Goal: Task Accomplishment & Management: Use online tool/utility

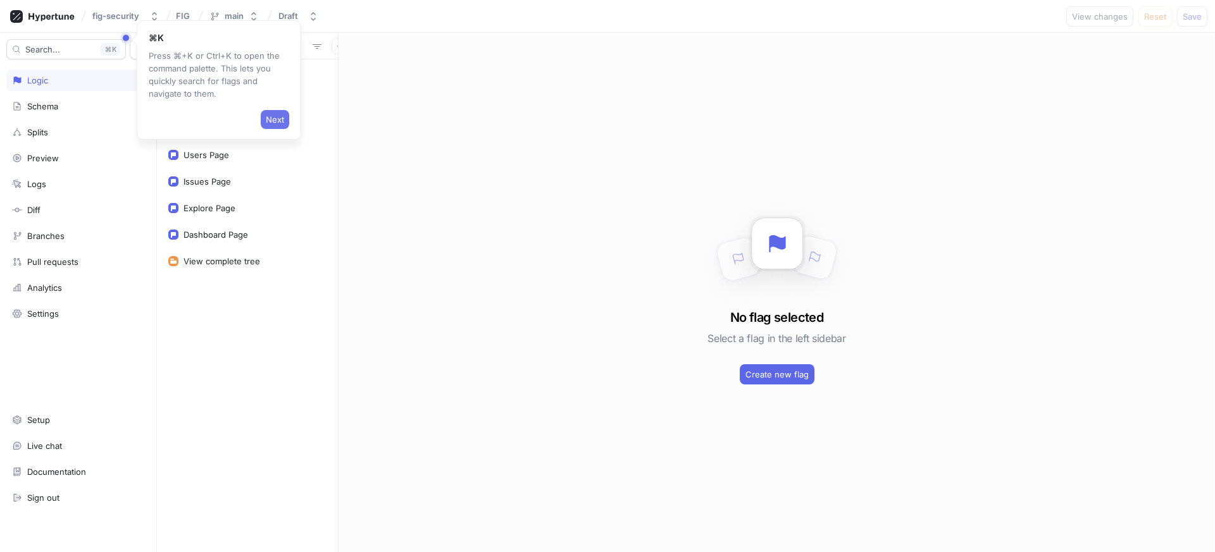
click at [276, 121] on span "Next" at bounding box center [275, 120] width 18 height 8
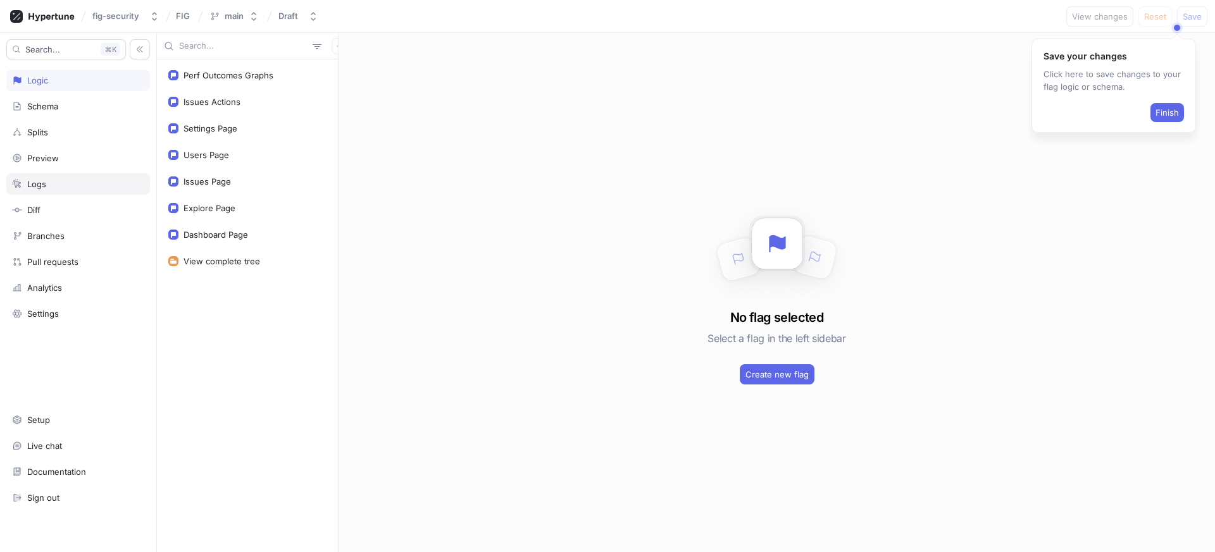
click at [74, 185] on div "Logs" at bounding box center [78, 184] width 132 height 10
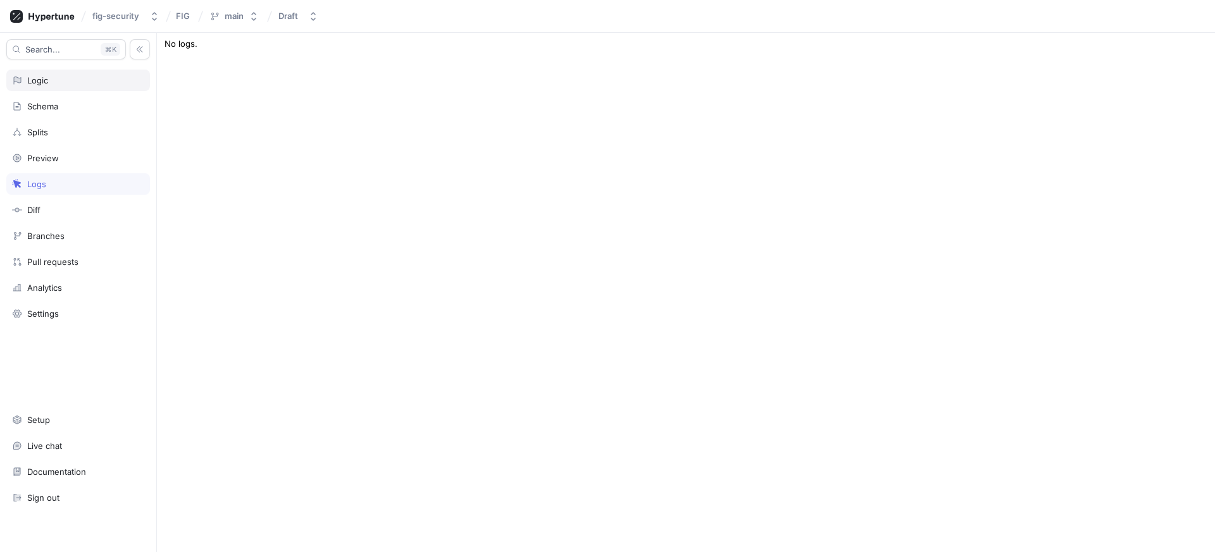
click at [59, 86] on div "Logic" at bounding box center [78, 81] width 144 height 22
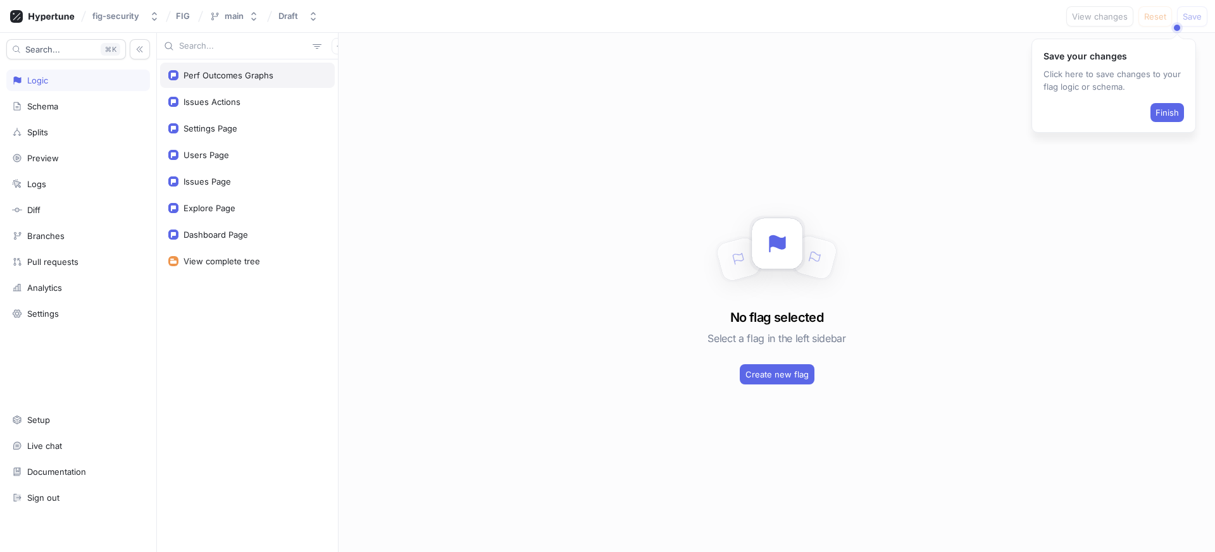
click at [248, 74] on div "Perf Outcomes Graphs" at bounding box center [229, 75] width 90 height 10
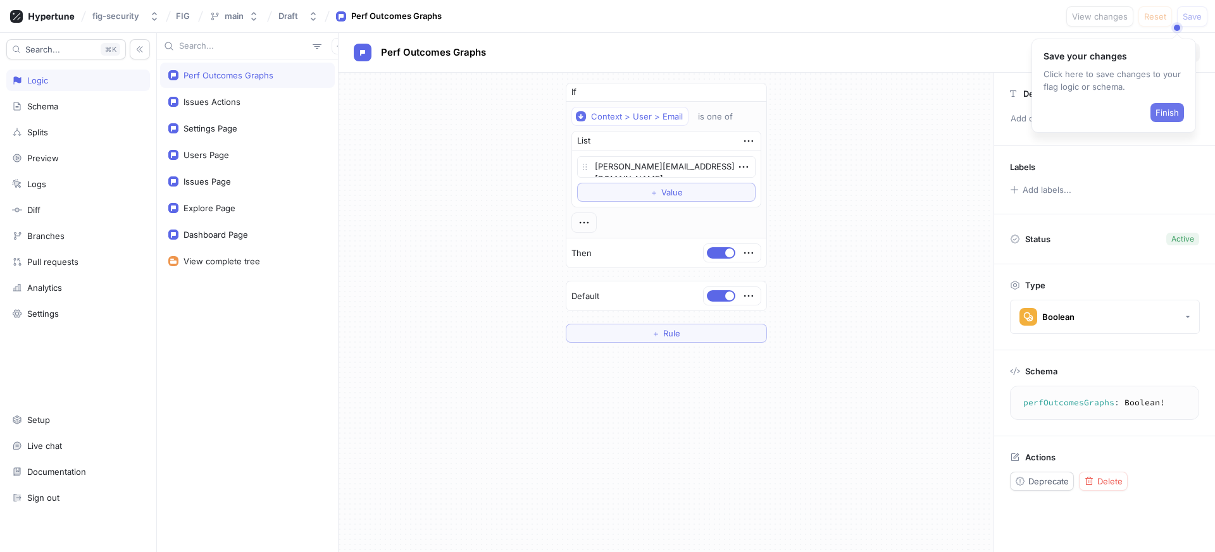
click at [1167, 113] on span "Finish" at bounding box center [1166, 113] width 23 height 8
click at [577, 221] on icon "button" at bounding box center [584, 223] width 14 height 14
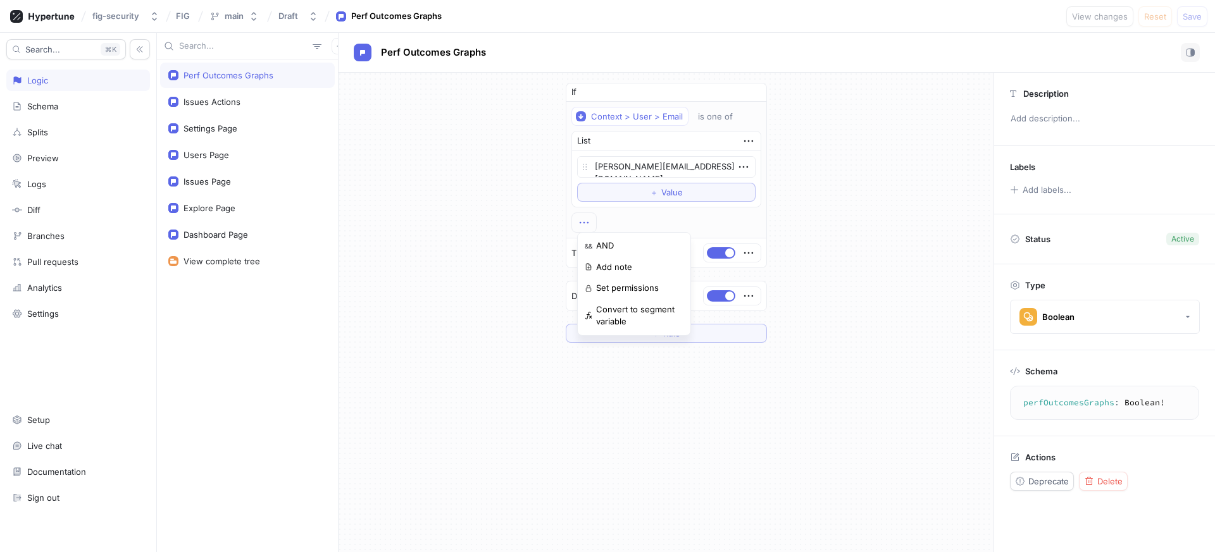
click at [501, 217] on div "If Context > User > Email is one of List [PERSON_NAME][EMAIL_ADDRESS][DOMAIN_NA…" at bounding box center [666, 213] width 655 height 280
click at [585, 228] on icon "button" at bounding box center [584, 223] width 14 height 14
click at [657, 104] on div "Context > User > Email is one of List [PERSON_NAME][EMAIL_ADDRESS][DOMAIN_NAME]…" at bounding box center [666, 170] width 200 height 136
click at [631, 118] on div "Context > User > Email" at bounding box center [637, 116] width 92 height 11
click at [821, 153] on div "If Context > User > Email is one of List [PERSON_NAME][EMAIL_ADDRESS][DOMAIN_NA…" at bounding box center [666, 213] width 655 height 280
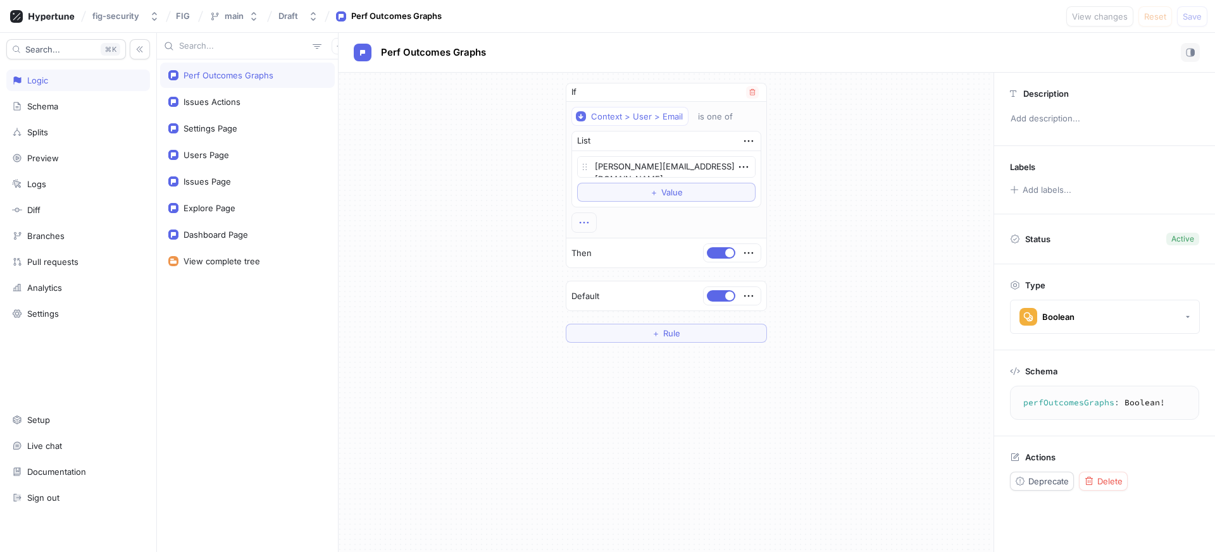
click at [582, 216] on icon "button" at bounding box center [584, 223] width 14 height 14
click at [487, 268] on div "If Context > User > Email is one of List [PERSON_NAME][EMAIL_ADDRESS][DOMAIN_NA…" at bounding box center [666, 213] width 655 height 280
click at [646, 166] on textarea "[PERSON_NAME][EMAIL_ADDRESS][DOMAIN_NAME]" at bounding box center [666, 167] width 178 height 22
click at [688, 185] on button "＋ Value" at bounding box center [666, 192] width 178 height 19
click at [649, 191] on textarea at bounding box center [666, 191] width 178 height 22
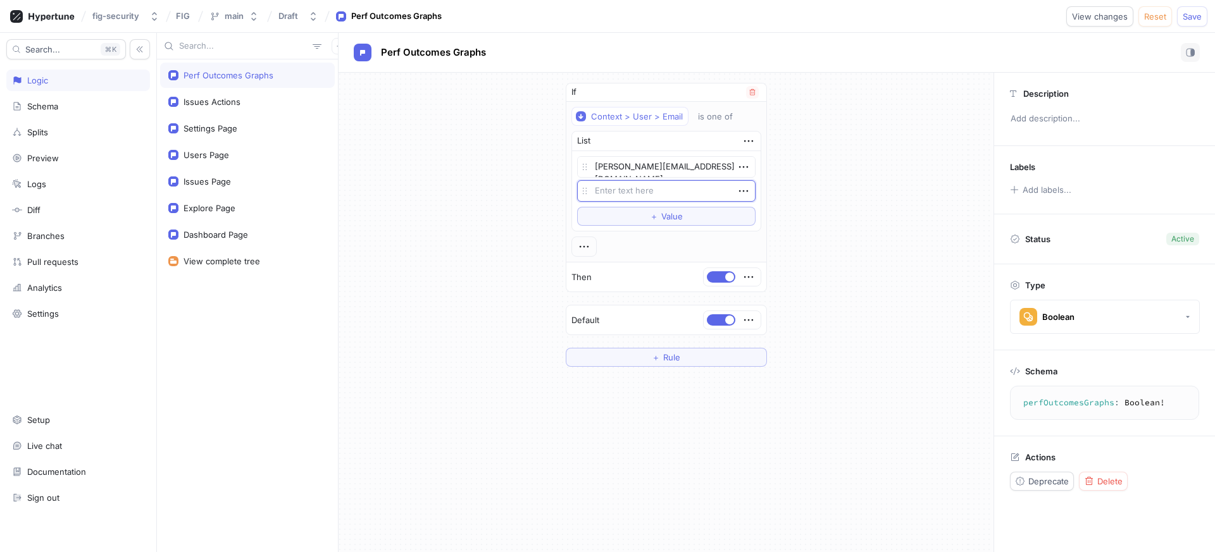
type textarea "x"
type textarea "a"
type textarea "x"
type textarea "am"
type textarea "x"
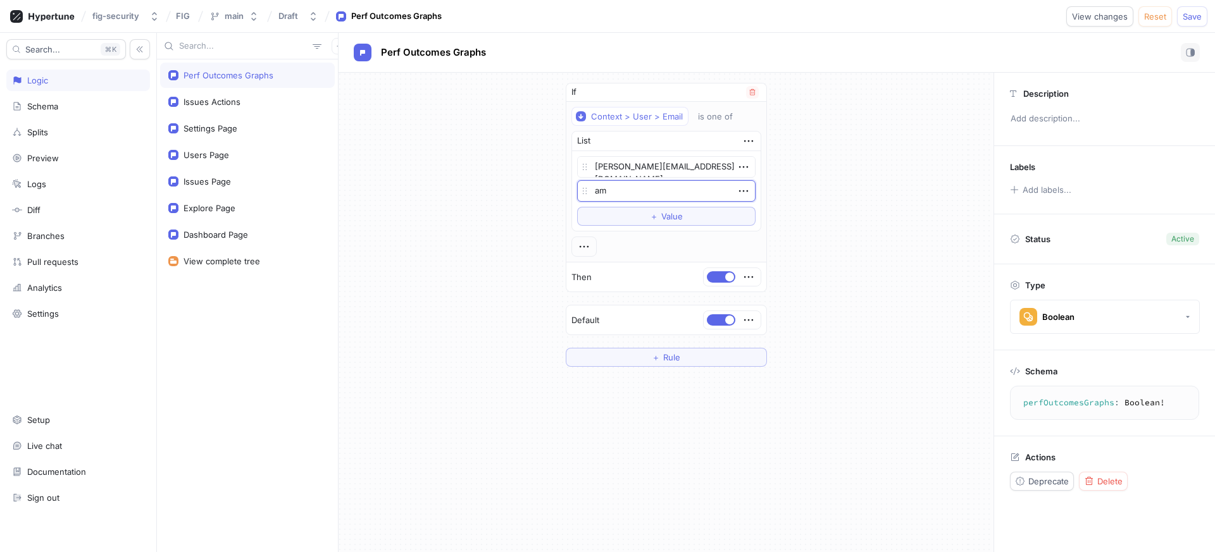
type textarea "ami"
type textarea "x"
type textarea "[PERSON_NAME]"
type textarea "x"
type textarea "ami"
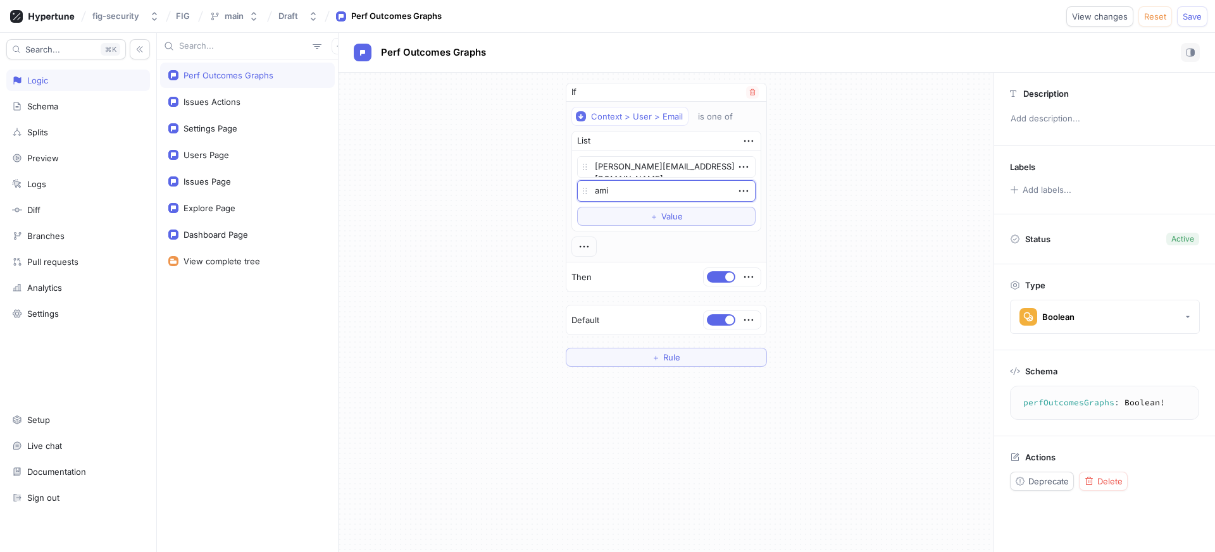
type textarea "x"
type textarea "am"
type textarea "x"
type textarea "a"
type textarea "x"
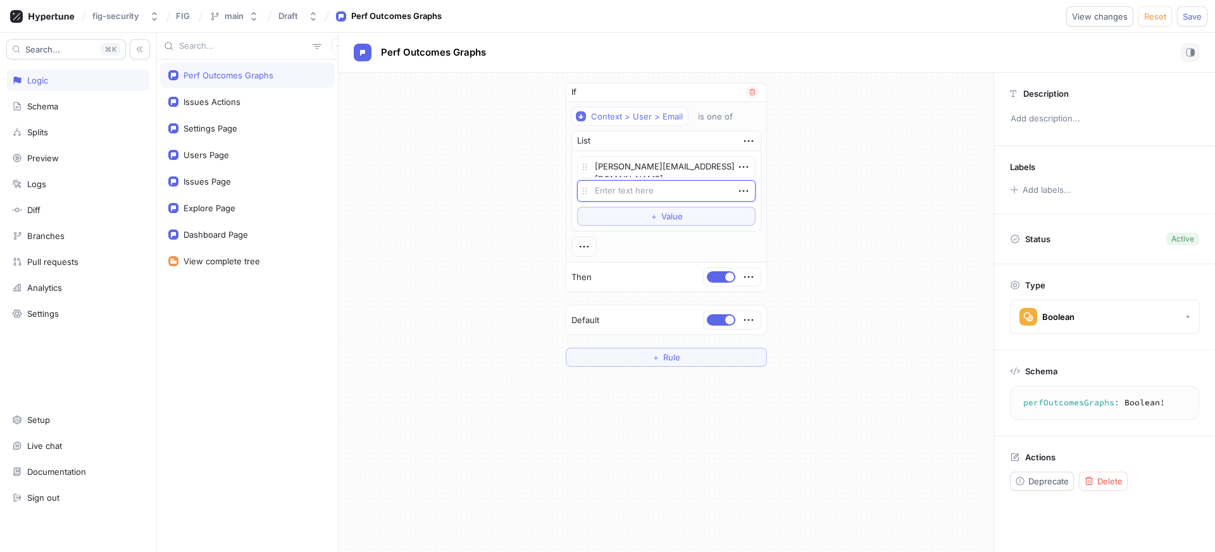
type textarea "x"
type textarea "a"
type textarea "x"
type textarea "am"
type textarea "x"
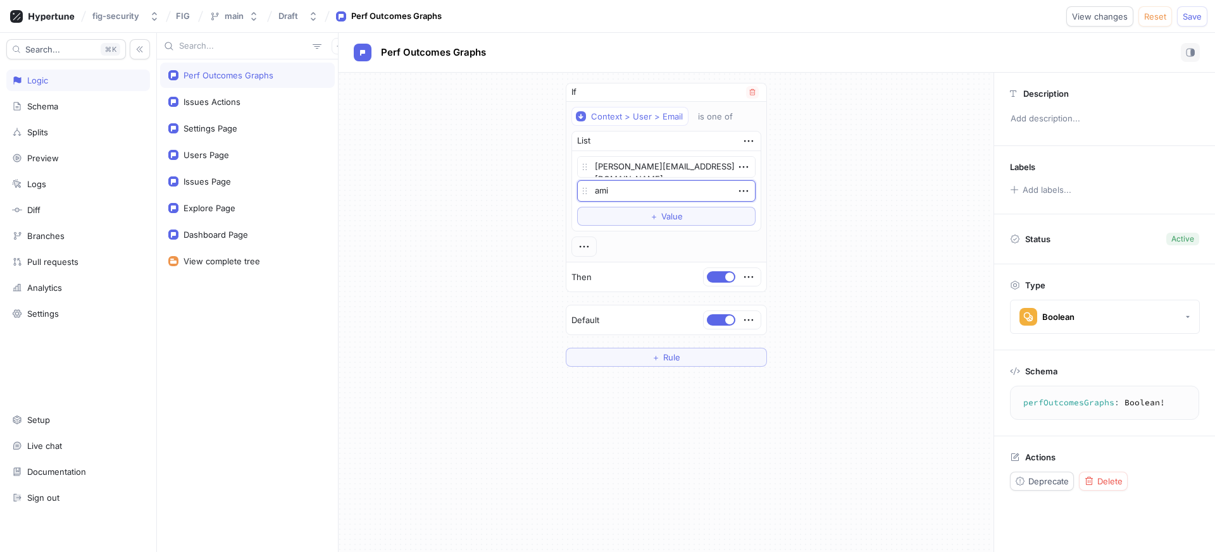
type textarea "[PERSON_NAME]"
type textarea "x"
type textarea "amit@"
type textarea "x"
type textarea "amit@f"
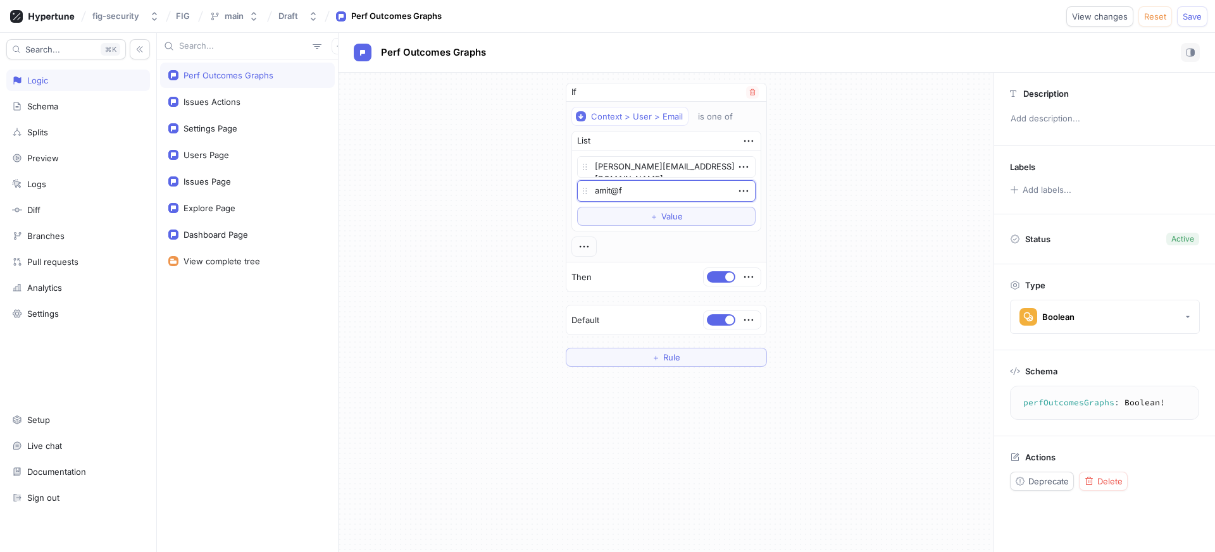
type textarea "x"
type textarea "amit@fi"
type textarea "x"
type textarea "amit@fig"
type textarea "x"
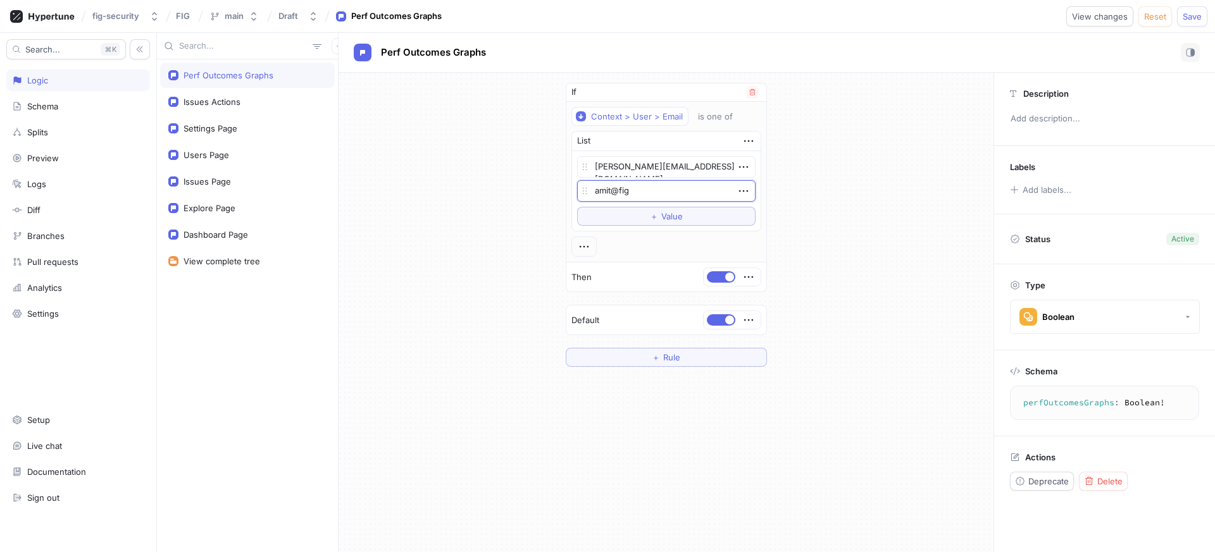
type textarea "amit@fig."
type textarea "x"
type textarea "amit@fig.s"
type textarea "x"
type textarea "[EMAIL_ADDRESS][DOMAIN_NAME]"
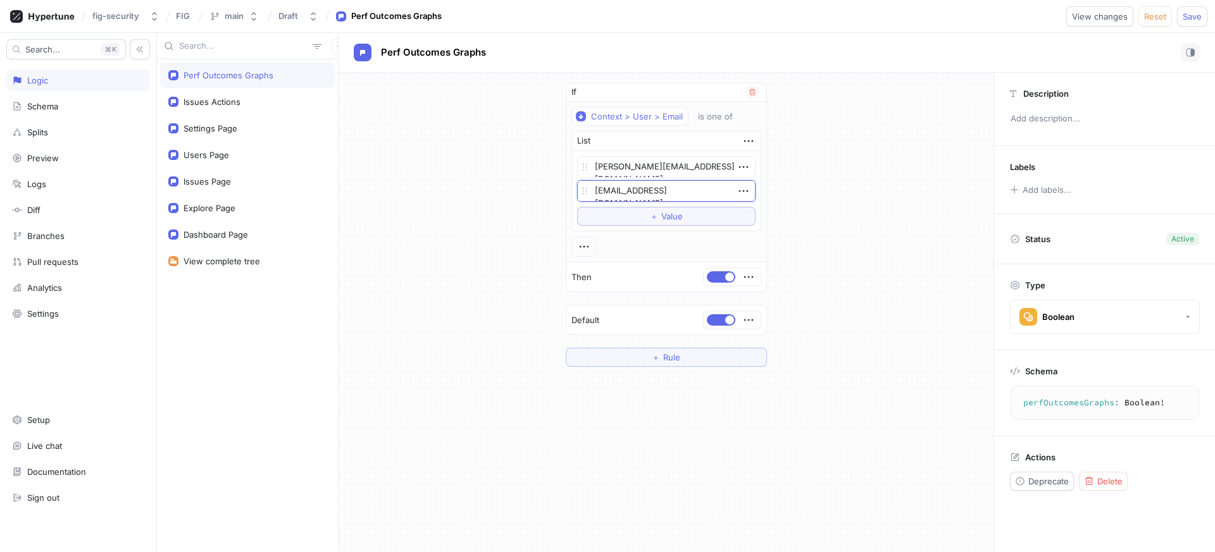
type textarea "x"
type textarea "[EMAIL_ADDRESS]"
type textarea "x"
type textarea "amit@fig.secu"
type textarea "x"
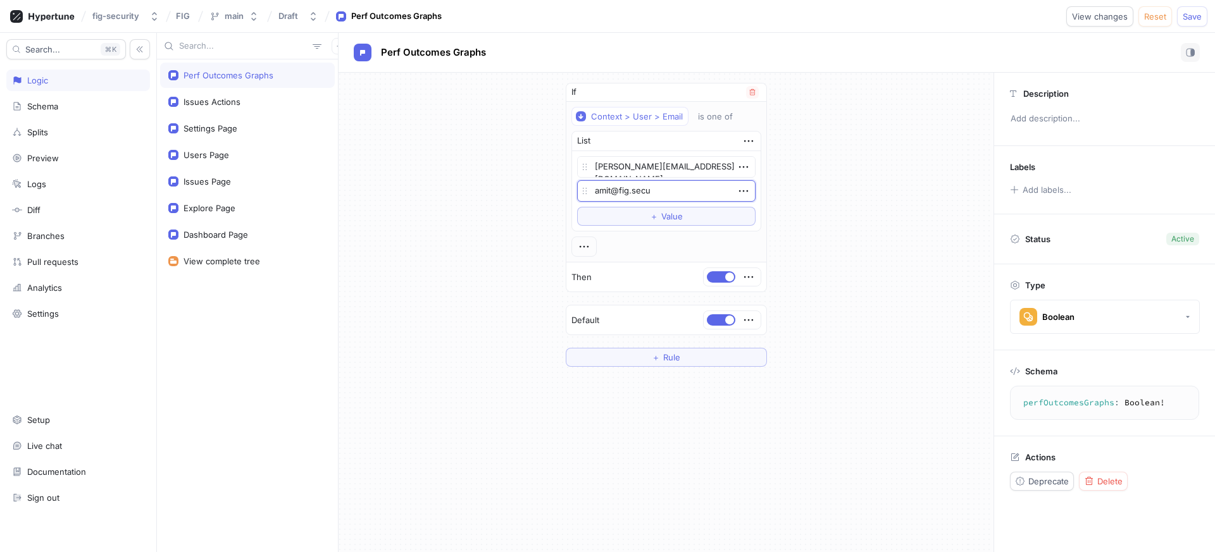
type textarea "amit@fig.secur"
type textarea "x"
type textarea "amit@fig.securi"
type textarea "x"
type textarea "amit@fig.securit"
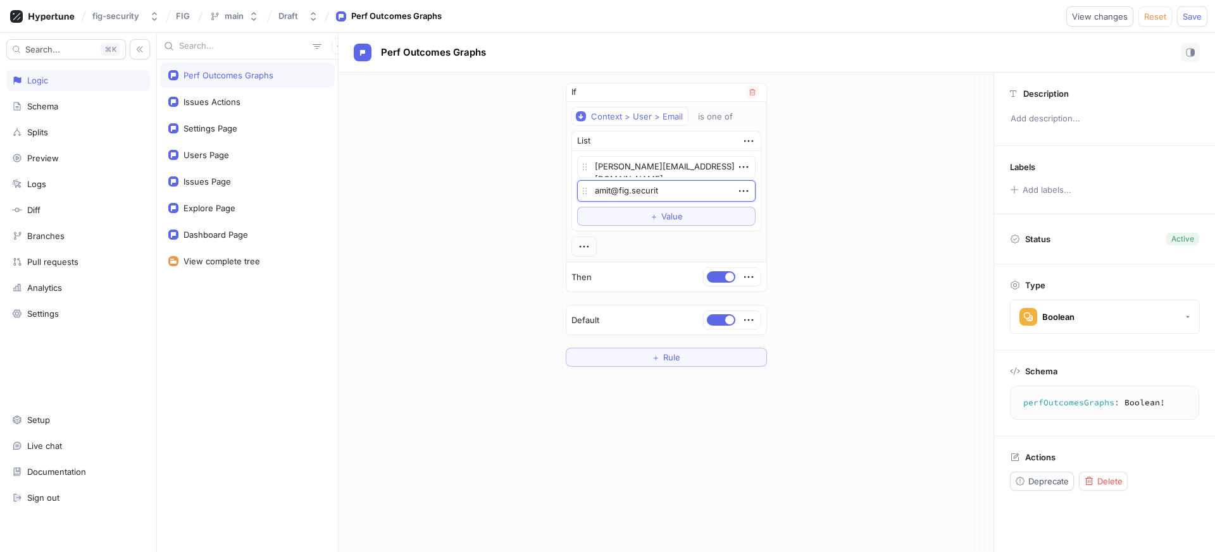
type textarea "x"
type textarea "[EMAIL_ADDRESS][DOMAIN_NAME]"
type textarea "x"
type textarea "amit@fig.securit"
type textarea "x"
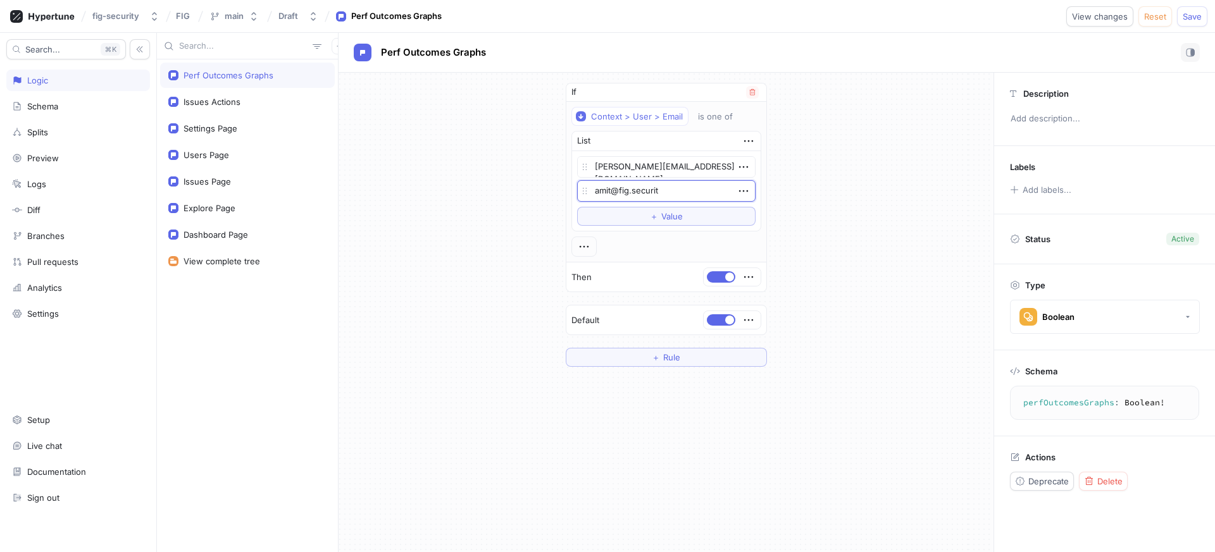
type textarea "amit@fig.securi"
type textarea "x"
type textarea "amit@fig.secur"
type textarea "x"
type textarea "amit@fig.secu"
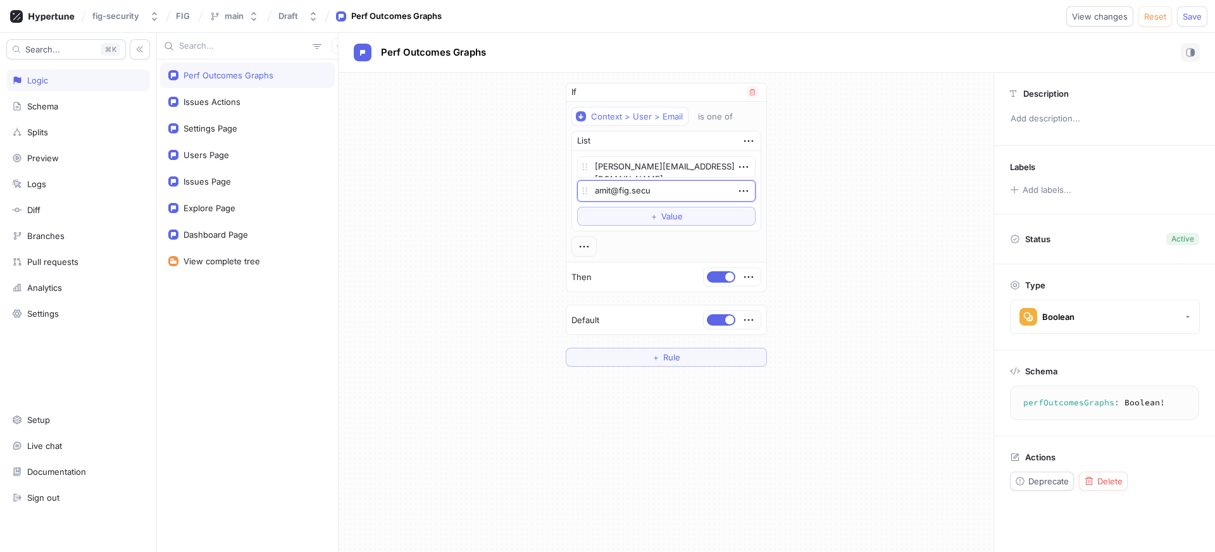
type textarea "x"
type textarea "[EMAIL_ADDRESS]"
type textarea "x"
type textarea "amit@fig.secu"
type textarea "x"
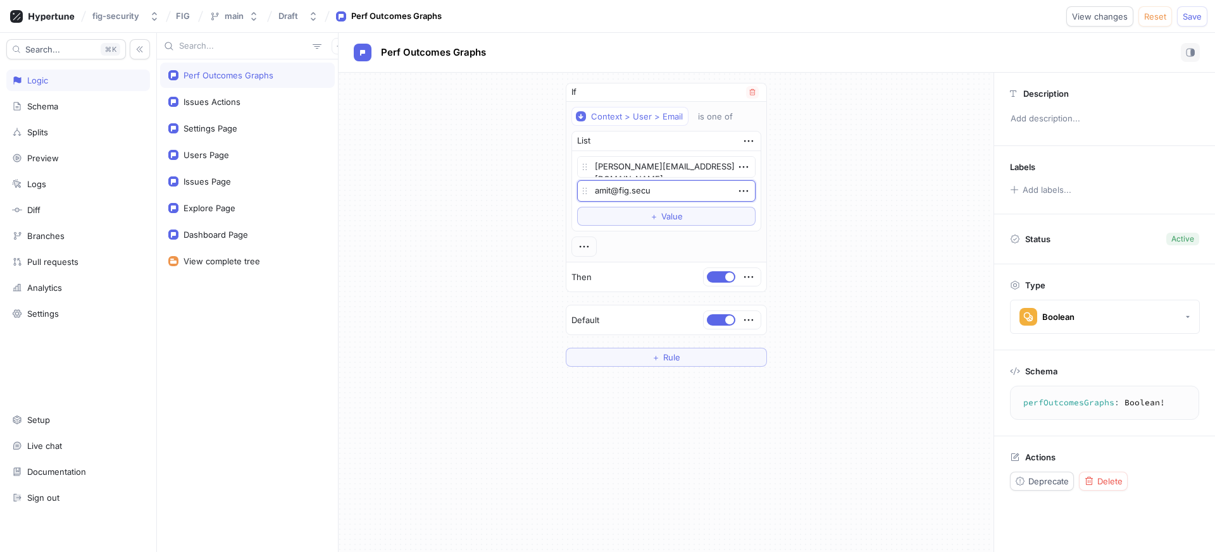
type textarea "amit@fig.secur"
type textarea "x"
type textarea "amit@fig.securi"
type textarea "x"
type textarea "amit@fig.securit"
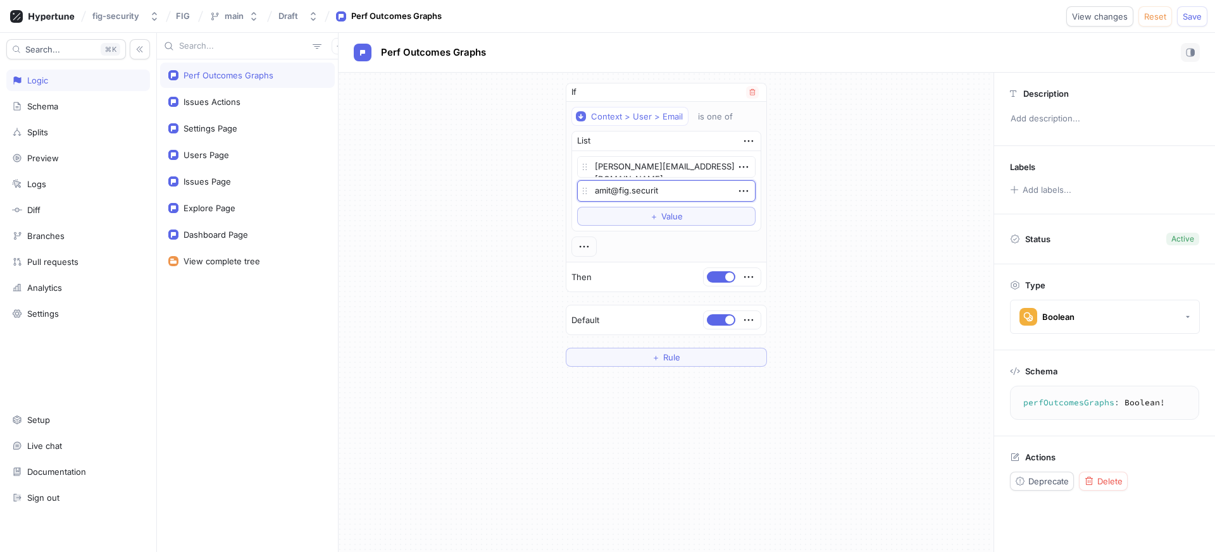
type textarea "x"
type textarea "[EMAIL_ADDRESS][DOMAIN_NAME]"
click at [844, 246] on div "If Context > User > Email is one of List [PERSON_NAME][EMAIL_ADDRESS][DOMAIN_NA…" at bounding box center [666, 225] width 655 height 304
click at [1086, 22] on button "View changes" at bounding box center [1099, 16] width 67 height 20
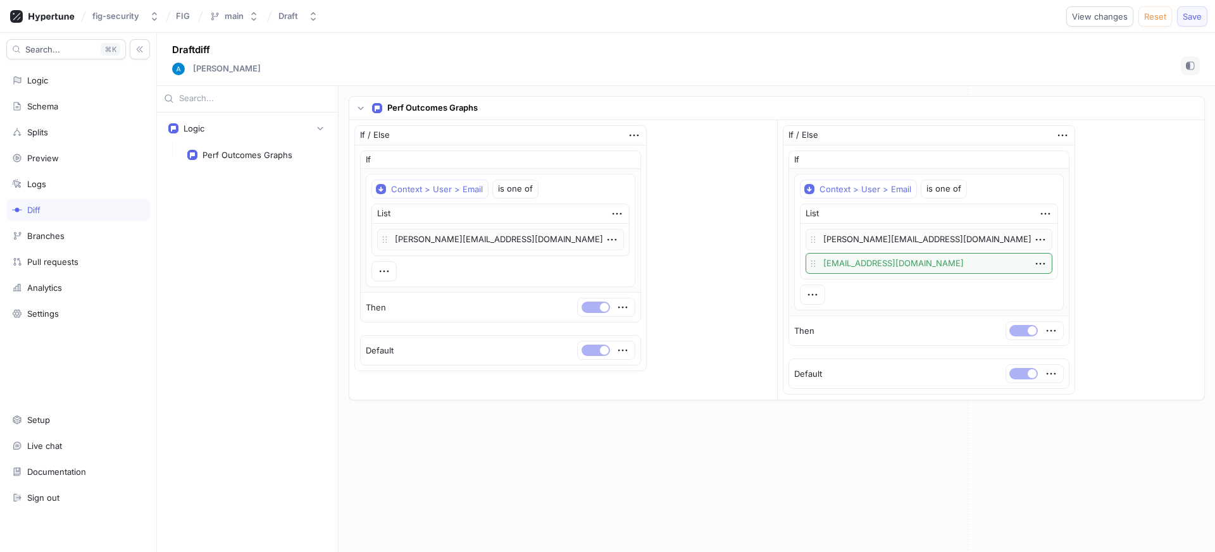
click at [1185, 22] on button "Save" at bounding box center [1192, 16] width 30 height 20
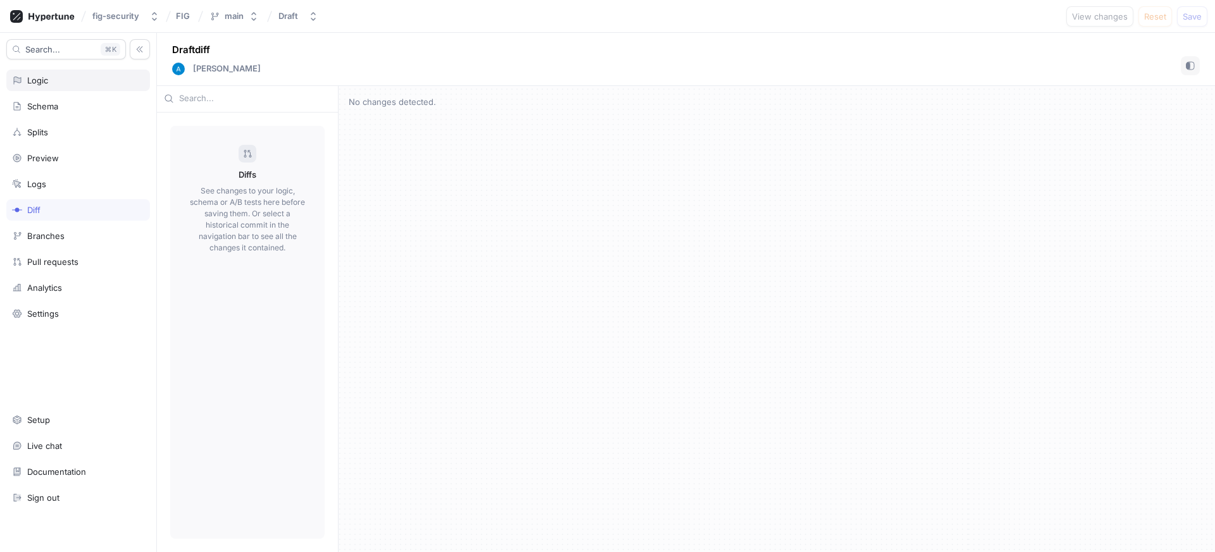
click at [63, 89] on div "Logic" at bounding box center [78, 81] width 144 height 22
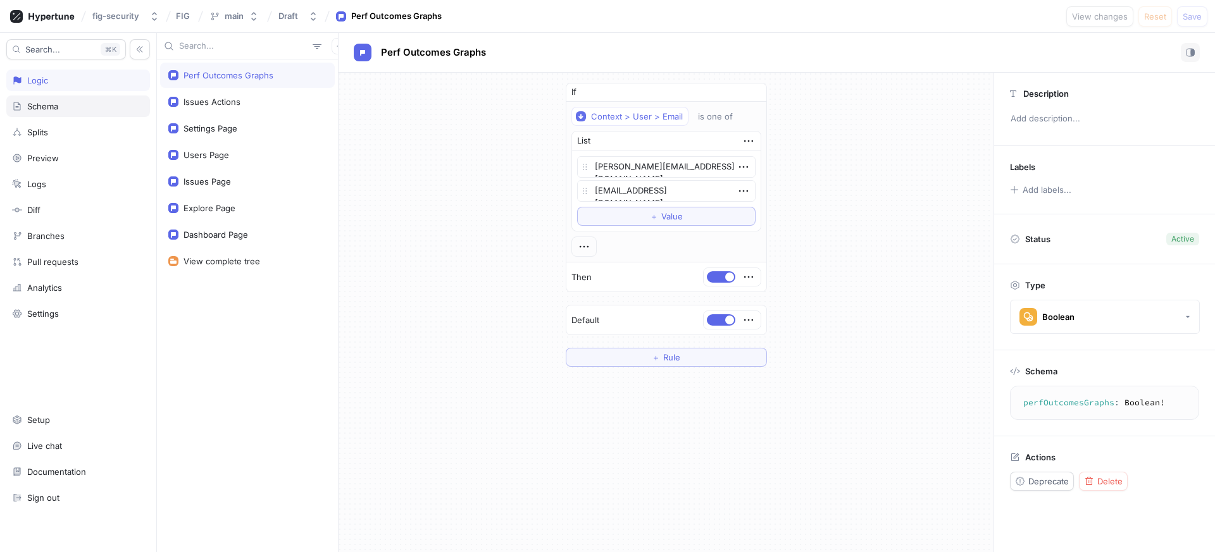
click at [59, 108] on div "Schema" at bounding box center [78, 106] width 132 height 10
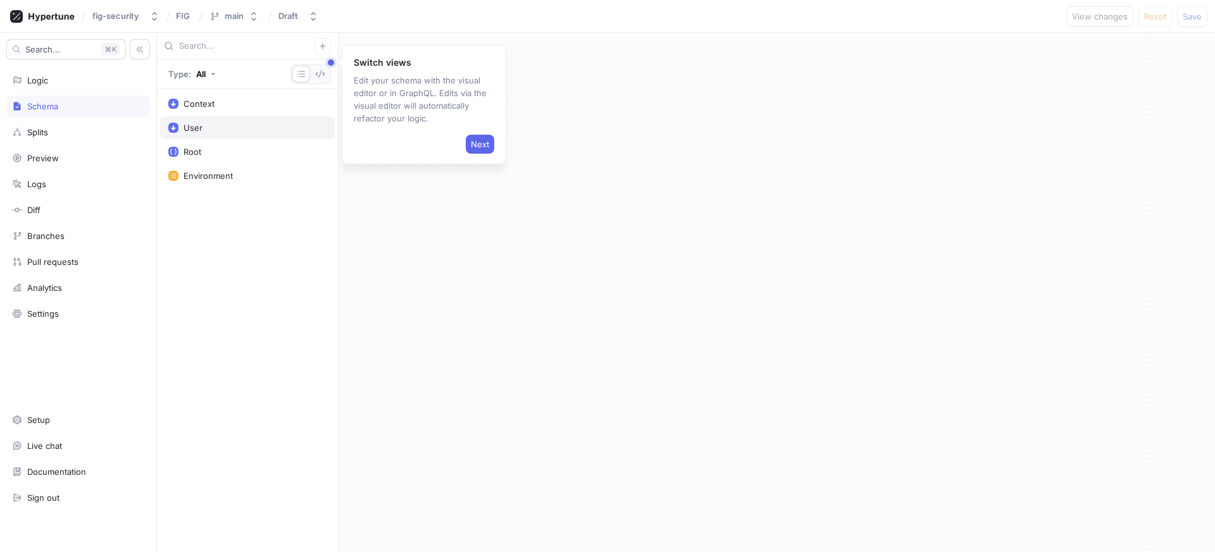
click at [207, 124] on div "User" at bounding box center [247, 128] width 158 height 10
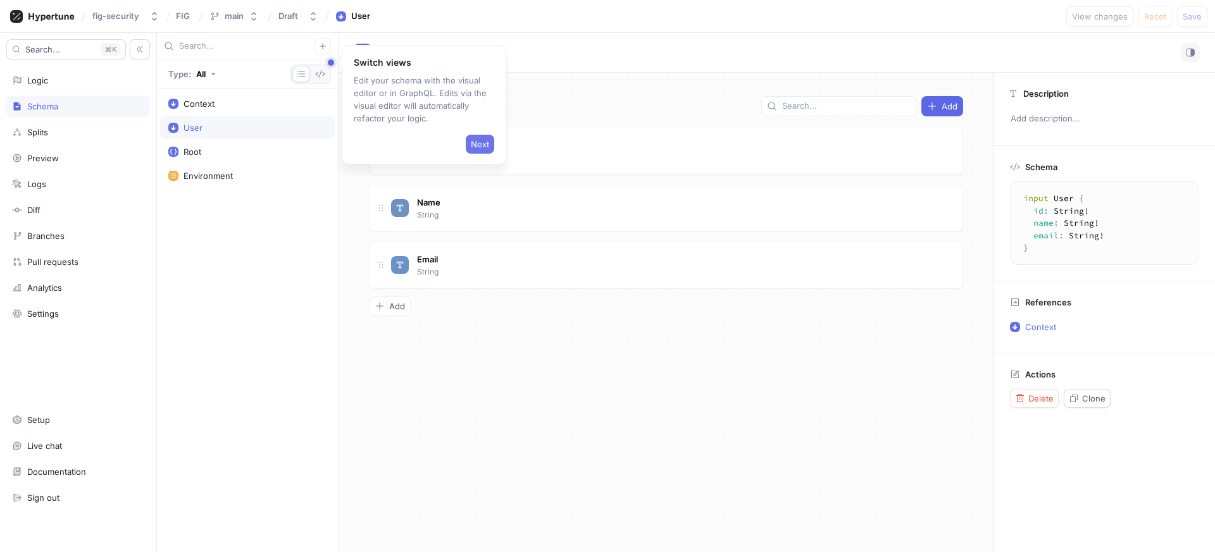
click at [471, 140] on span "Next" at bounding box center [480, 144] width 18 height 8
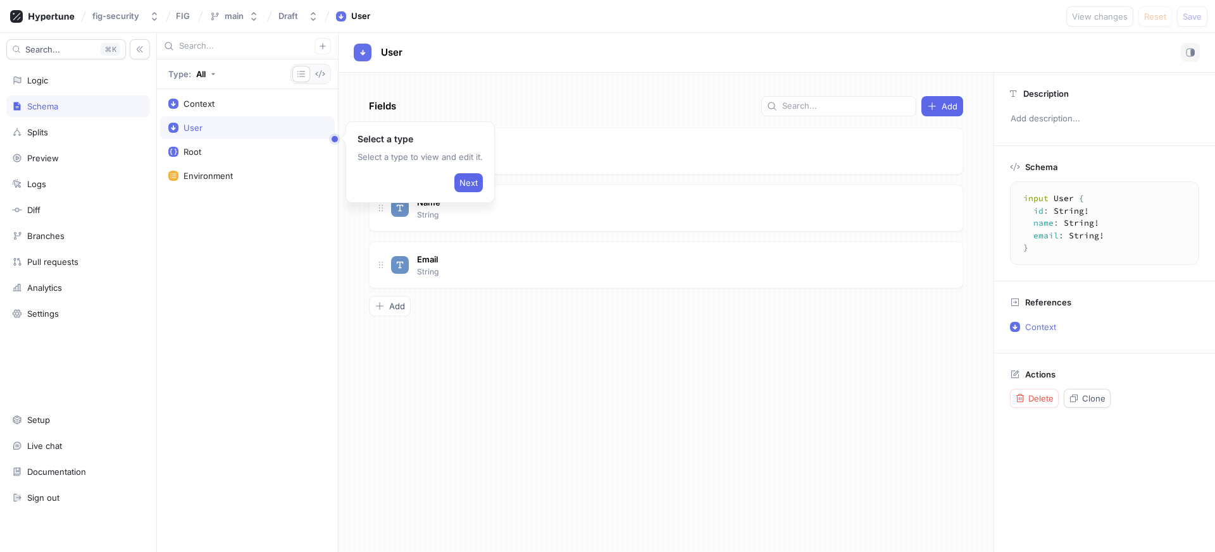
click at [470, 172] on div "Next" at bounding box center [420, 180] width 125 height 24
click at [470, 184] on span "Next" at bounding box center [468, 183] width 18 height 8
type textarea "x"
type textarea "type Root { perfOutcomesGraphs: Boolean! issuesActions: Boolean! settingsPage: …"
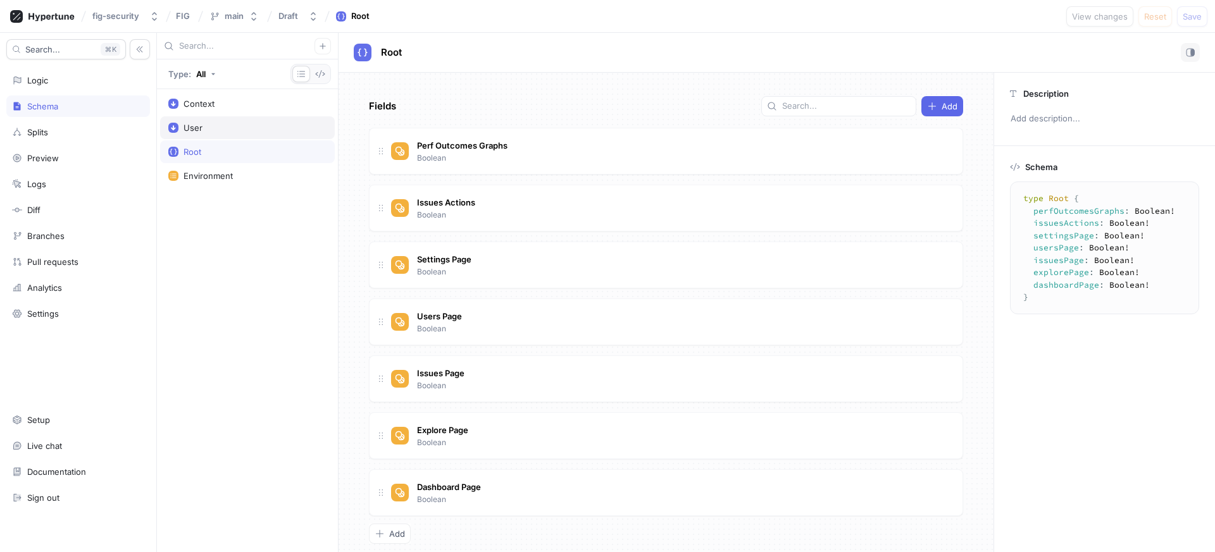
click at [230, 121] on div "User" at bounding box center [247, 127] width 175 height 23
type textarea "x"
type textarea "input User { id: String! name: String! email: String! }"
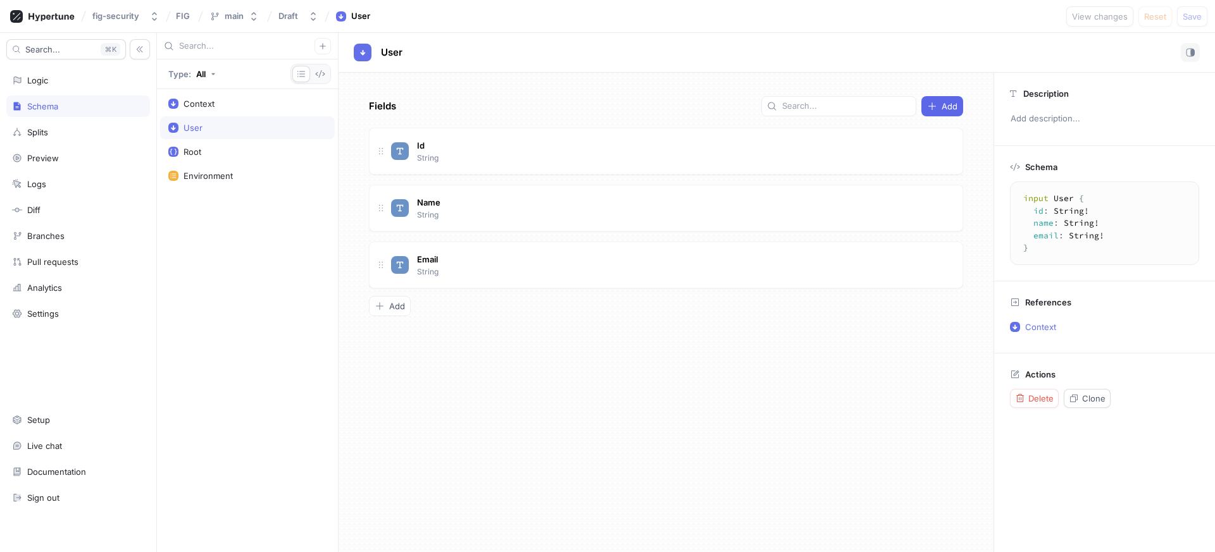
click at [543, 65] on div "User" at bounding box center [777, 53] width 876 height 40
click at [212, 99] on div "Context" at bounding box center [199, 104] width 31 height 10
type textarea "x"
type textarea "input Context { user: User! environment: Environment! }"
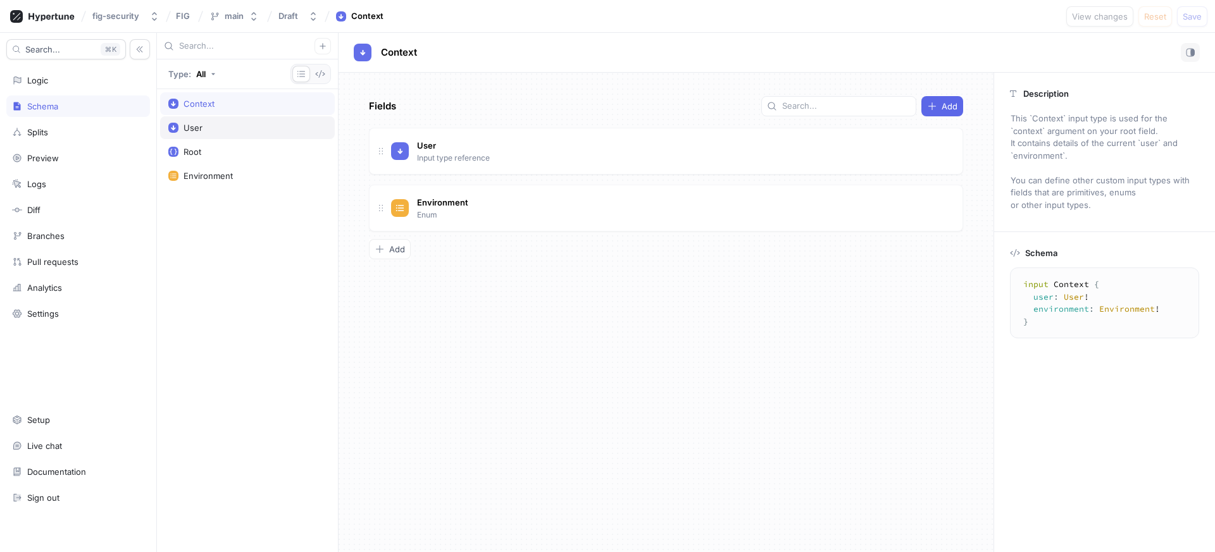
click at [199, 120] on div "User" at bounding box center [247, 127] width 175 height 23
type textarea "x"
type textarea "input User { id: String! name: String! email: String! }"
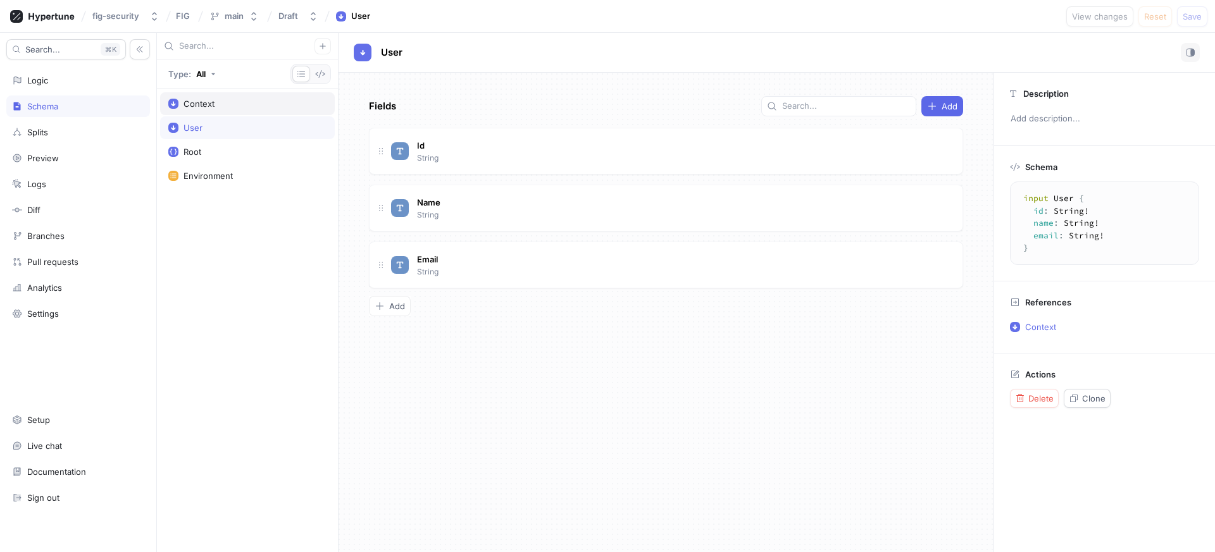
click at [202, 109] on div "Context" at bounding box center [247, 103] width 175 height 23
type textarea "x"
type textarea "input Context { user: User! environment: Environment! }"
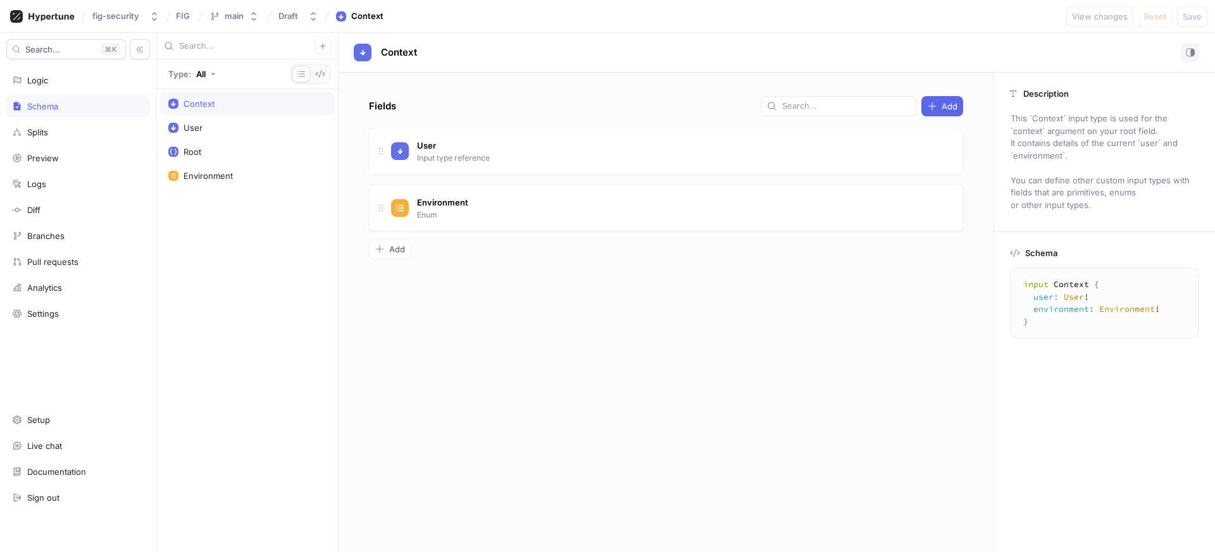
click at [462, 103] on div "Fields Add" at bounding box center [666, 106] width 594 height 20
type textarea "x"
